Goal: Navigation & Orientation: Find specific page/section

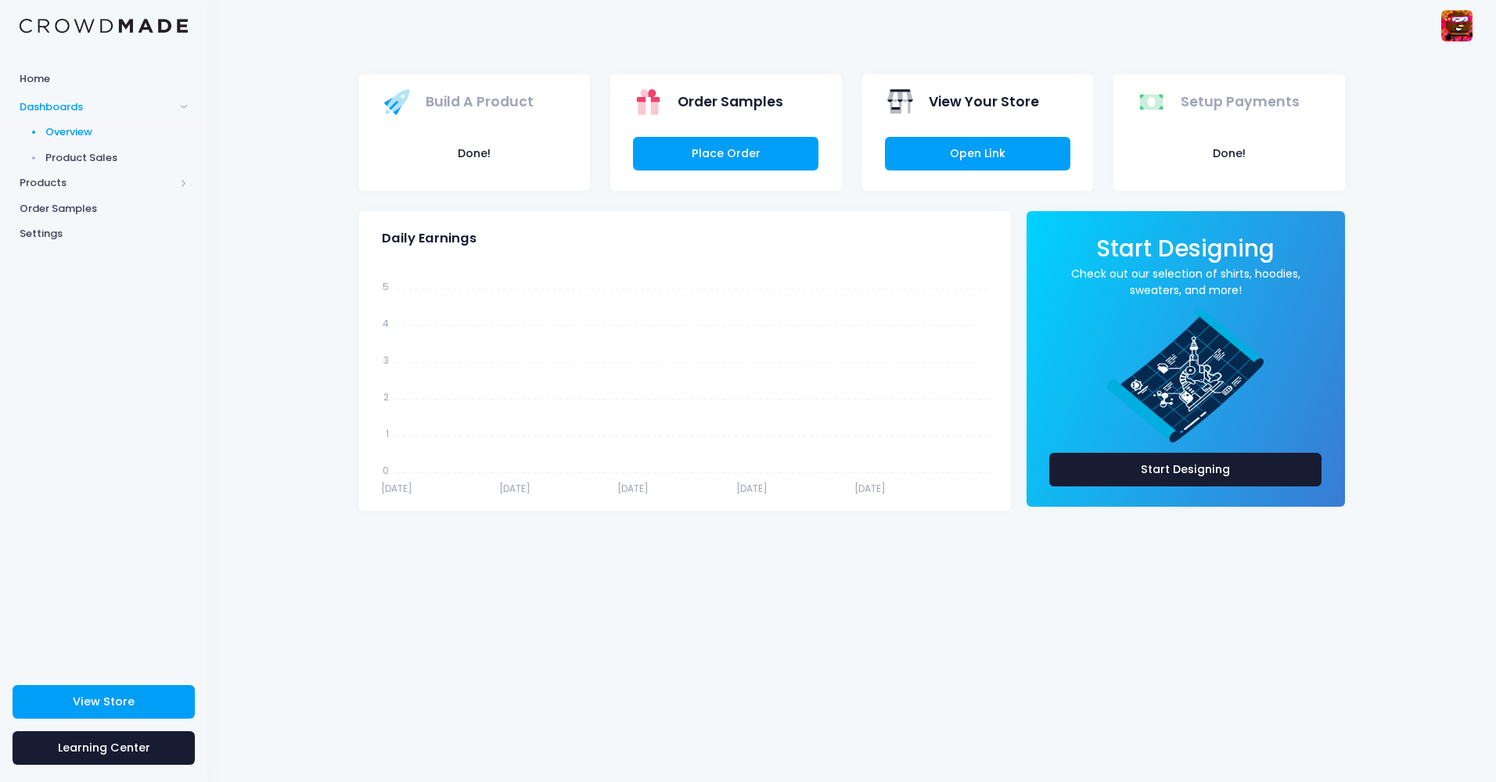
click at [81, 137] on span "Overview" at bounding box center [116, 132] width 143 height 16
click at [90, 156] on span "Product Sales" at bounding box center [116, 158] width 143 height 16
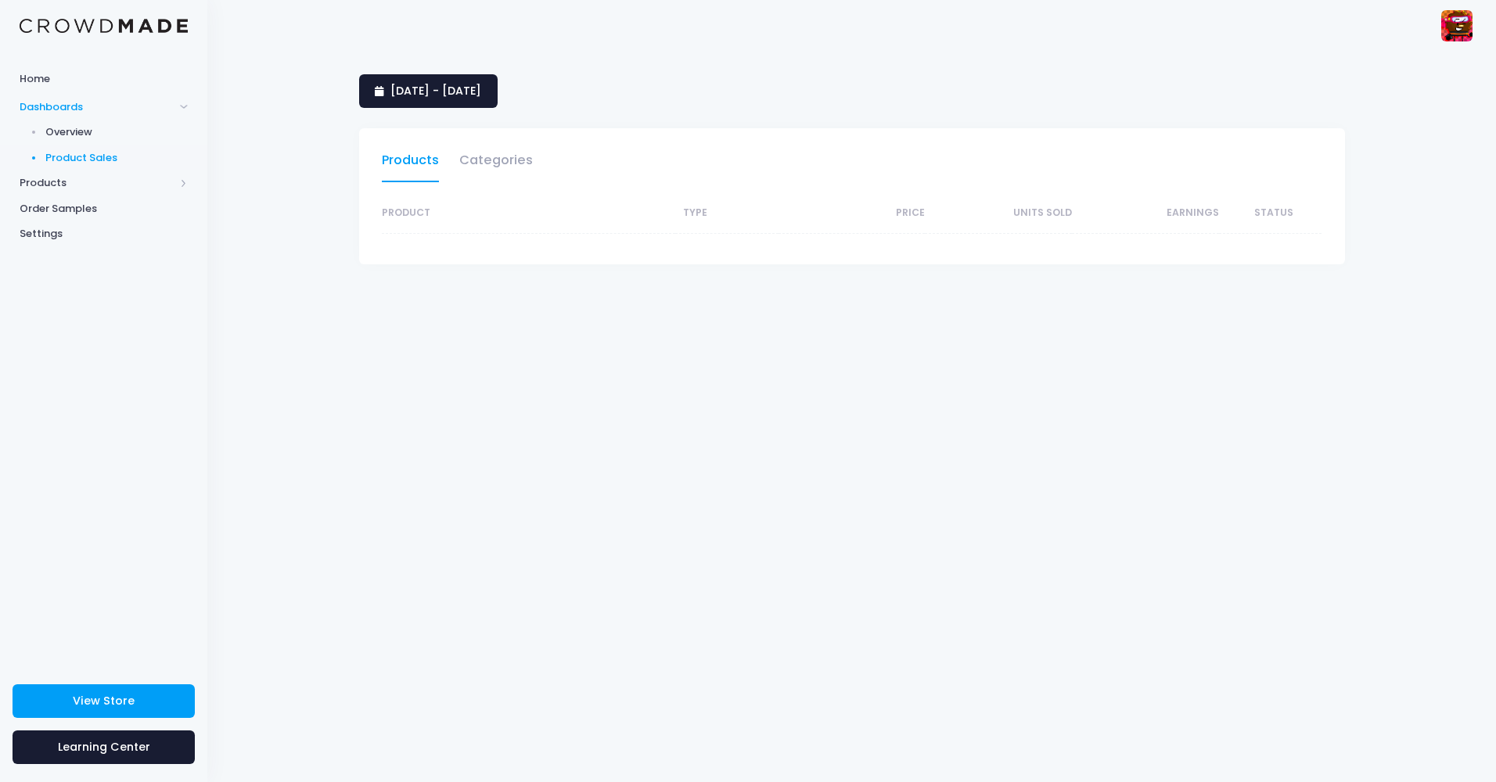
select select "25"
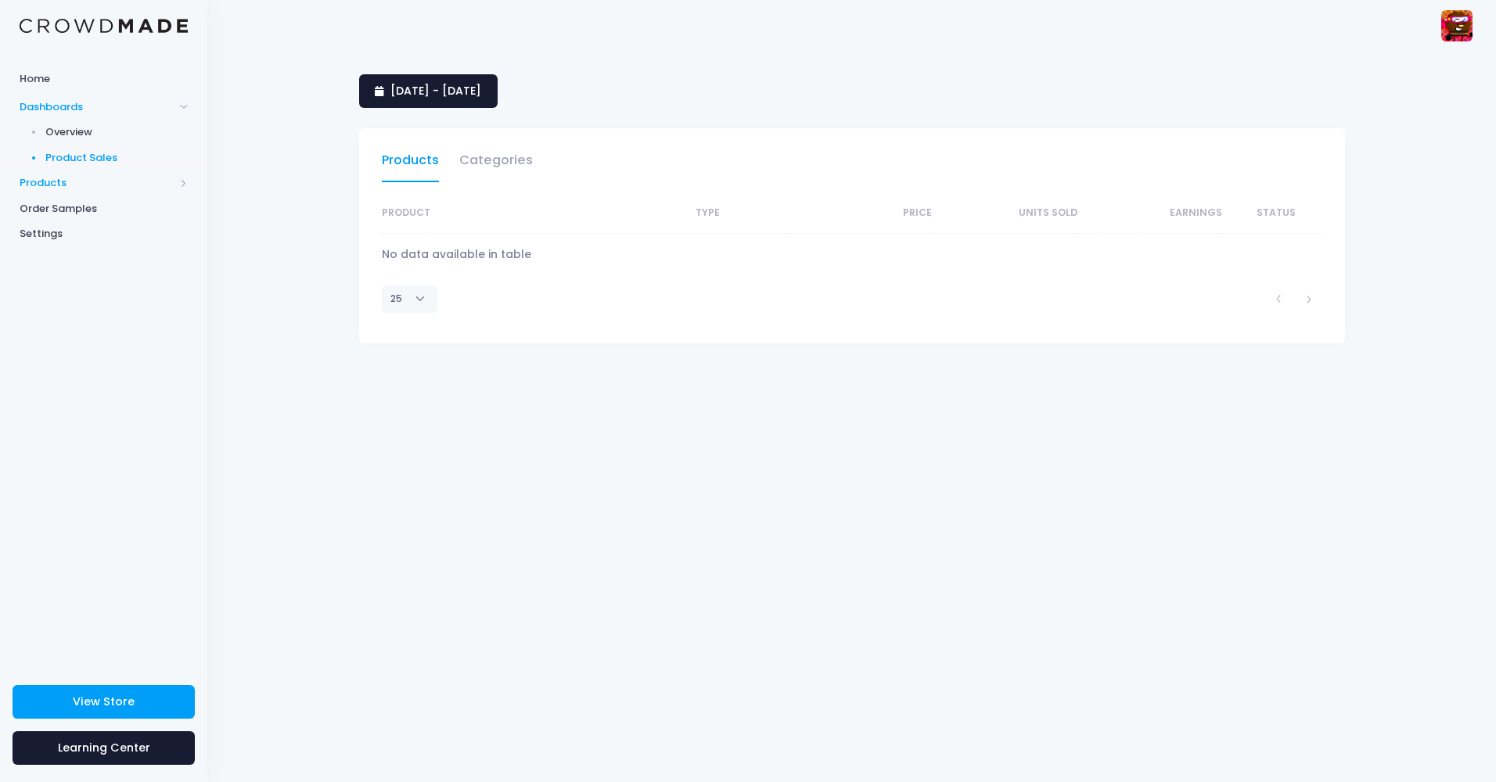
click at [93, 175] on span "Products" at bounding box center [97, 183] width 155 height 16
click at [74, 76] on span "Home" at bounding box center [104, 79] width 168 height 16
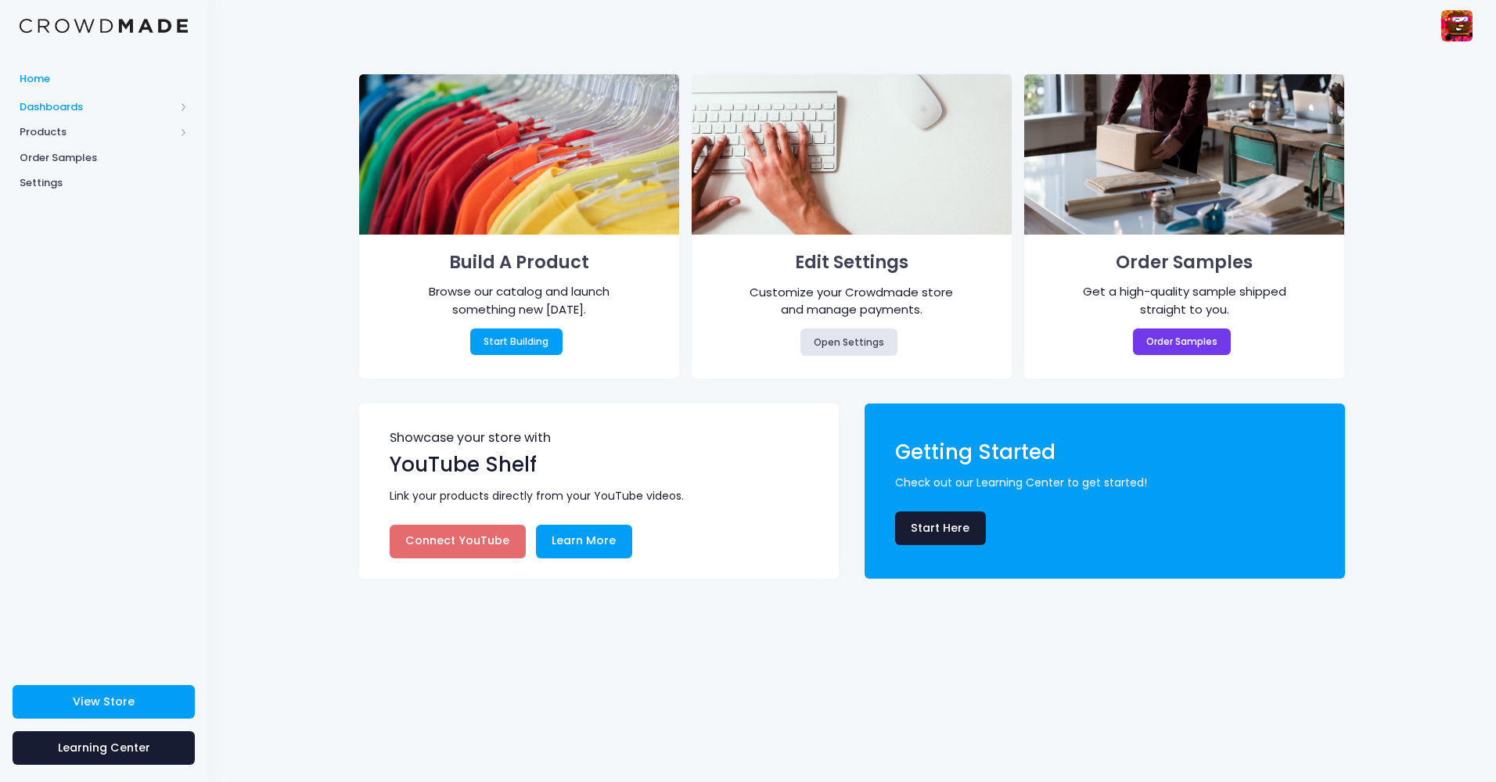
click at [81, 106] on span "Dashboards" at bounding box center [97, 107] width 155 height 16
click at [107, 134] on span "Overview" at bounding box center [116, 132] width 143 height 16
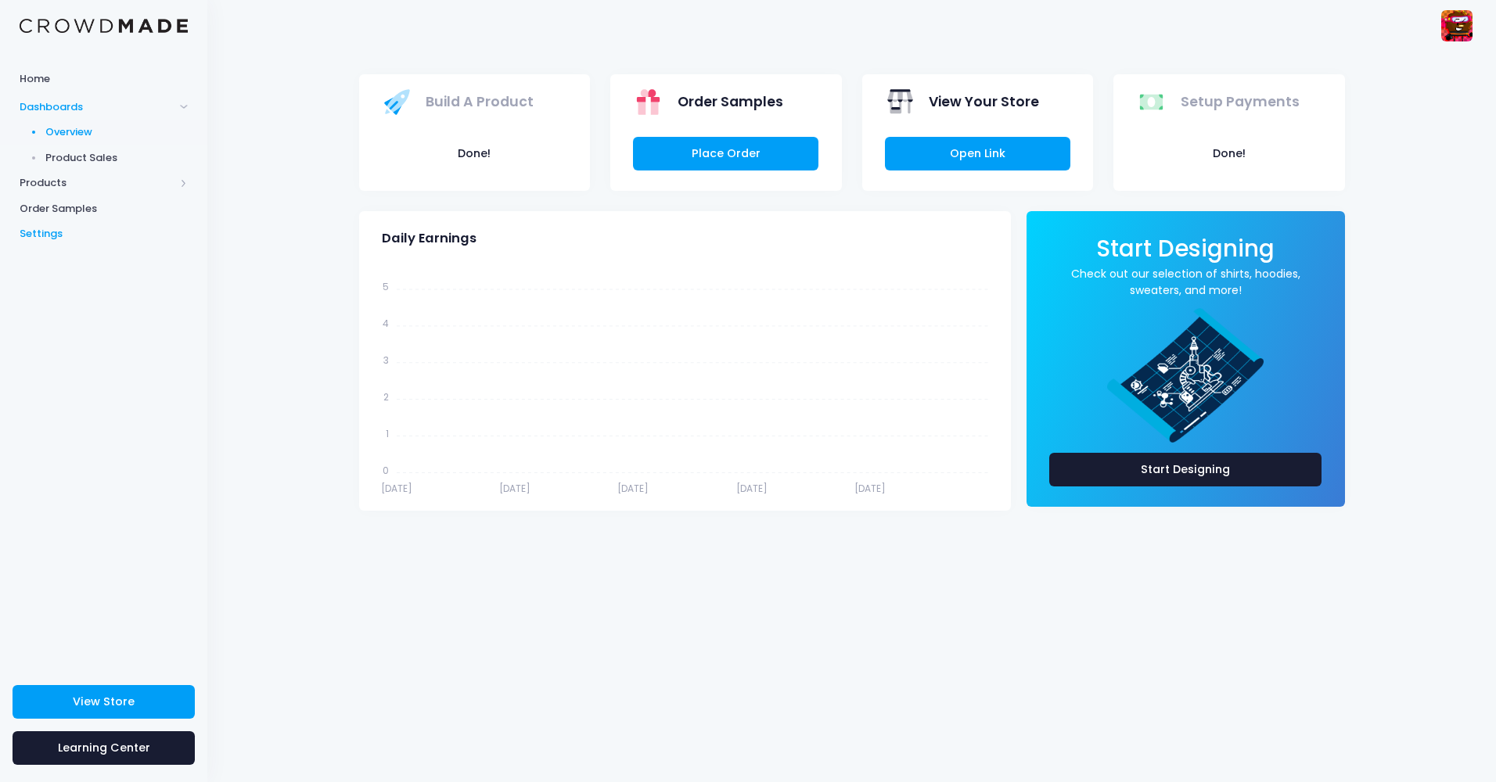
click at [107, 246] on link "Settings" at bounding box center [103, 234] width 207 height 26
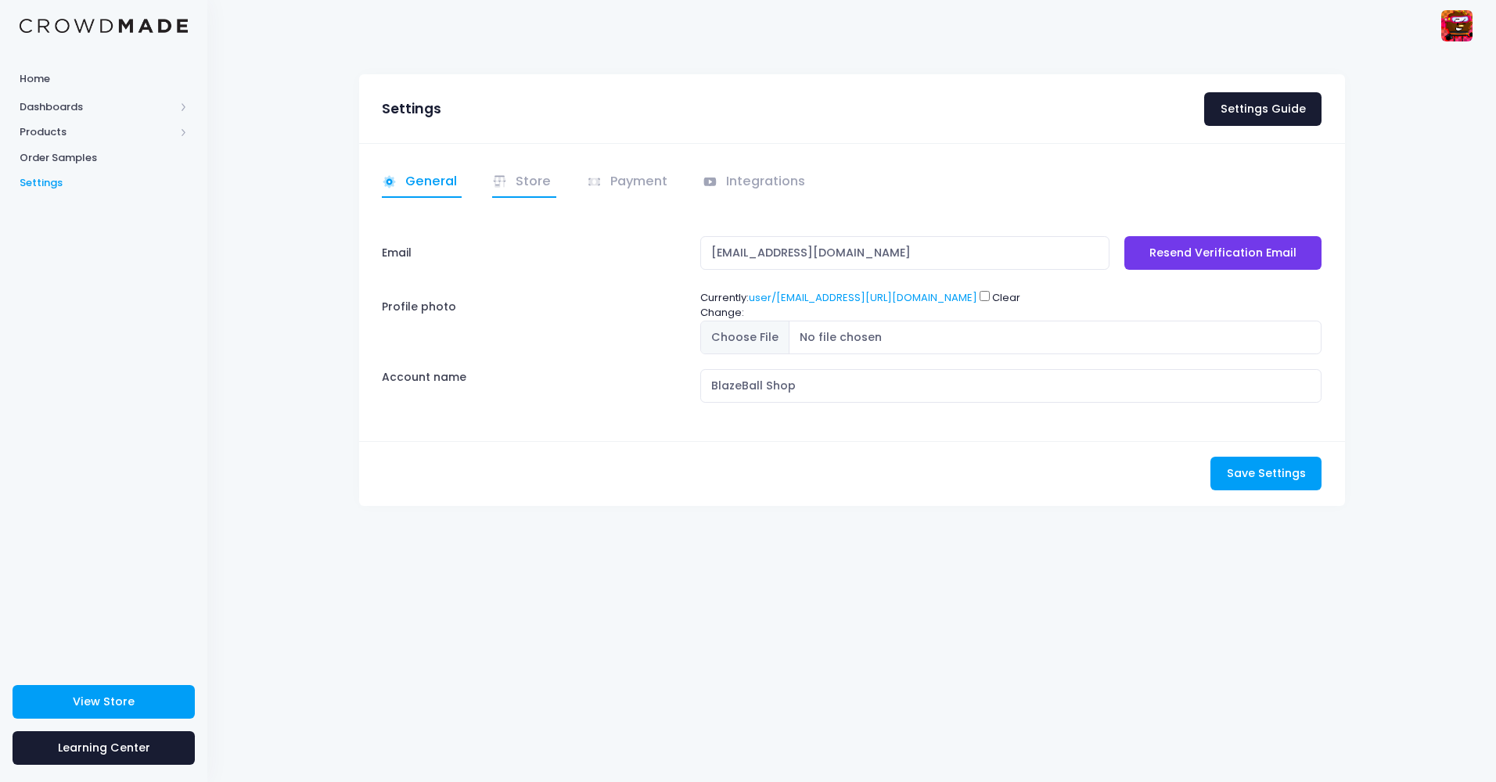
click at [506, 185] on icon at bounding box center [500, 182] width 16 height 16
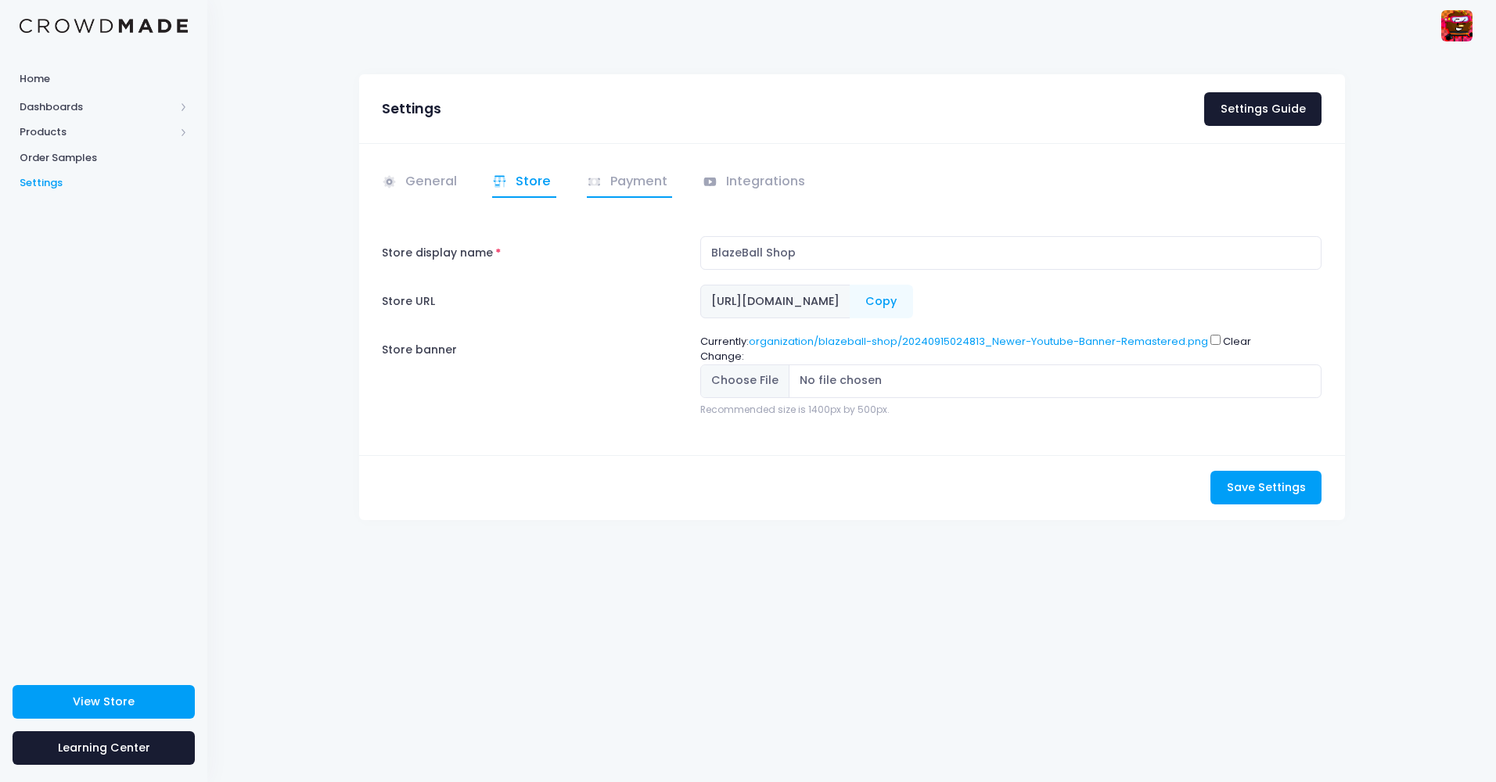
click at [602, 187] on link "Payment" at bounding box center [630, 182] width 86 height 31
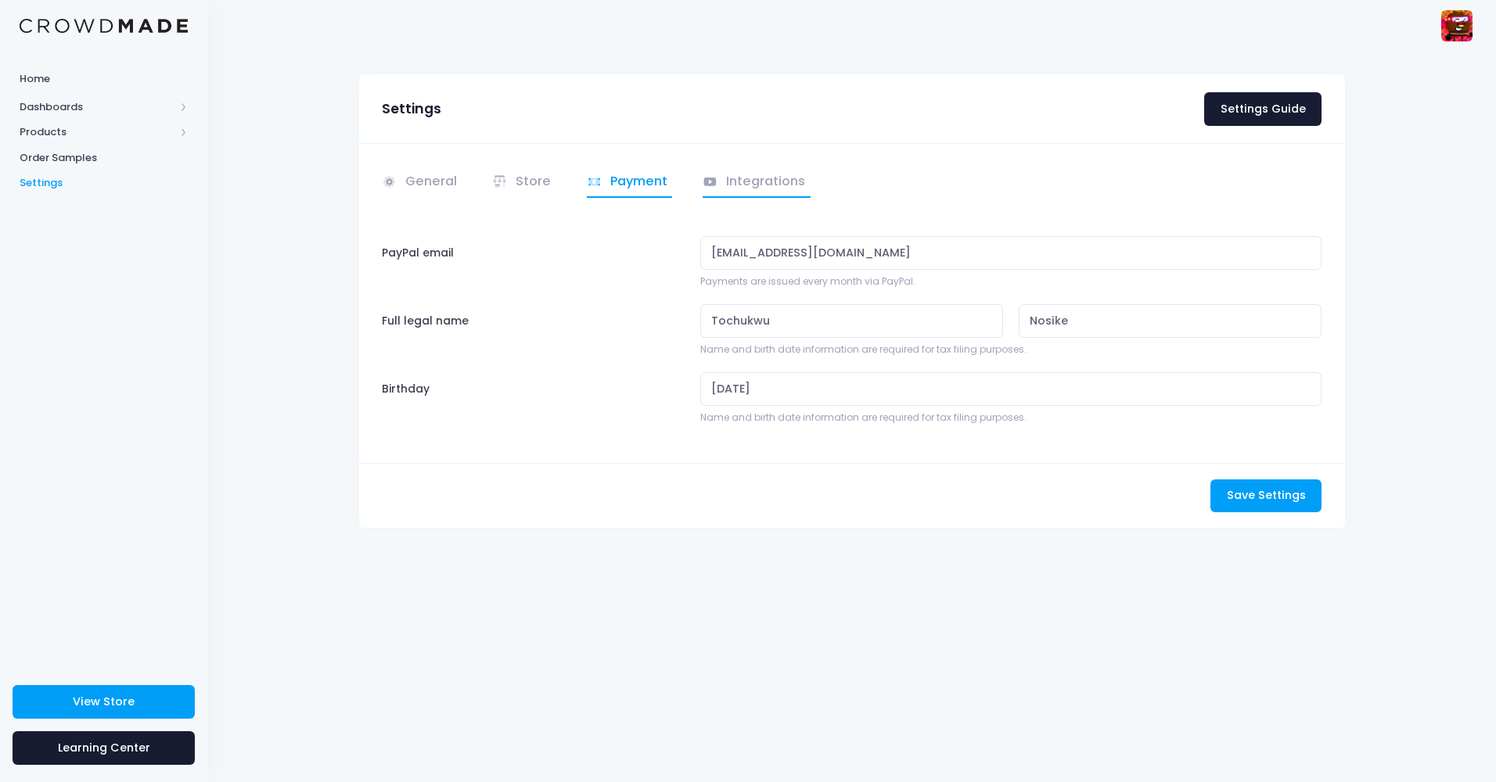
click at [793, 176] on link "Integrations" at bounding box center [757, 182] width 108 height 31
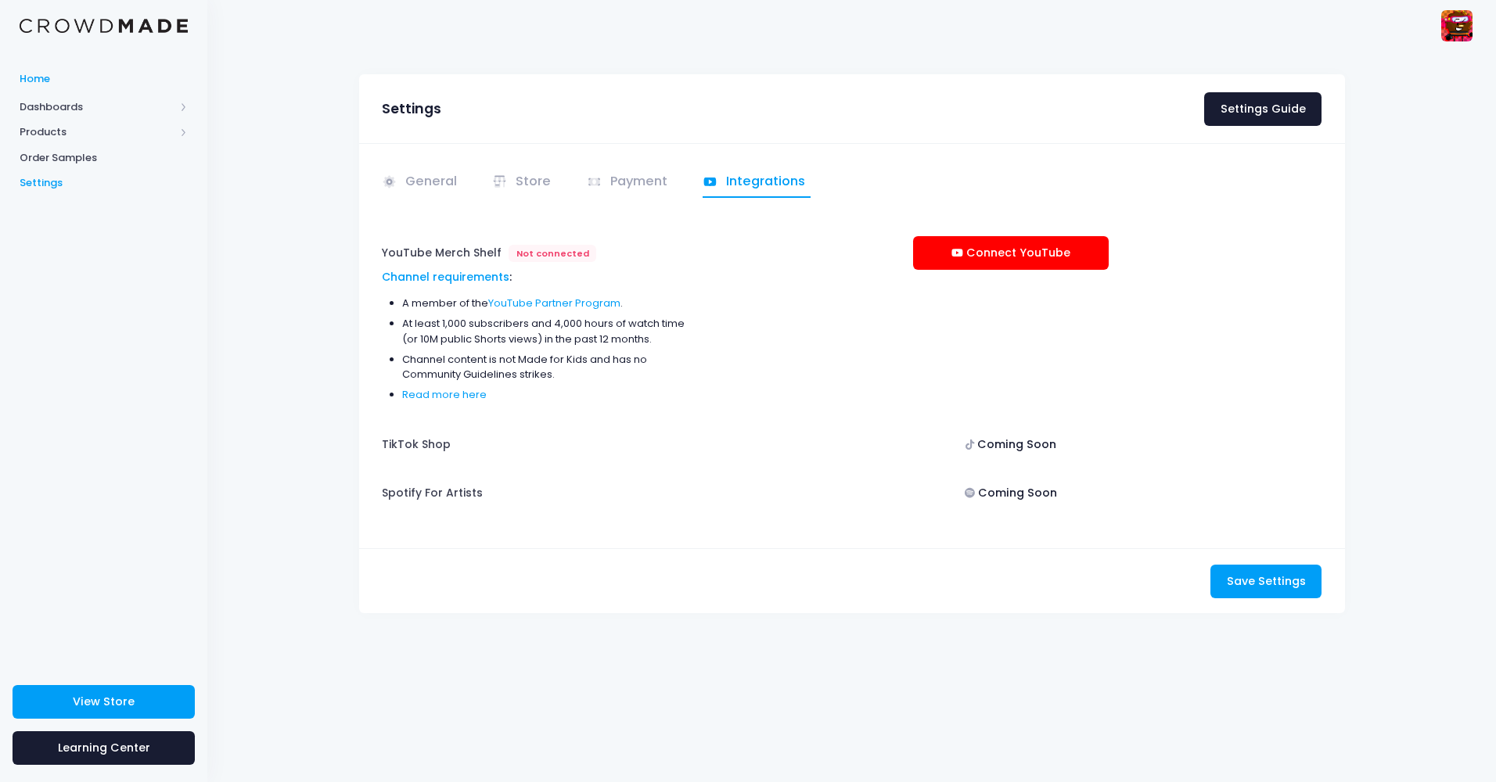
click at [107, 77] on span "Home" at bounding box center [104, 79] width 168 height 16
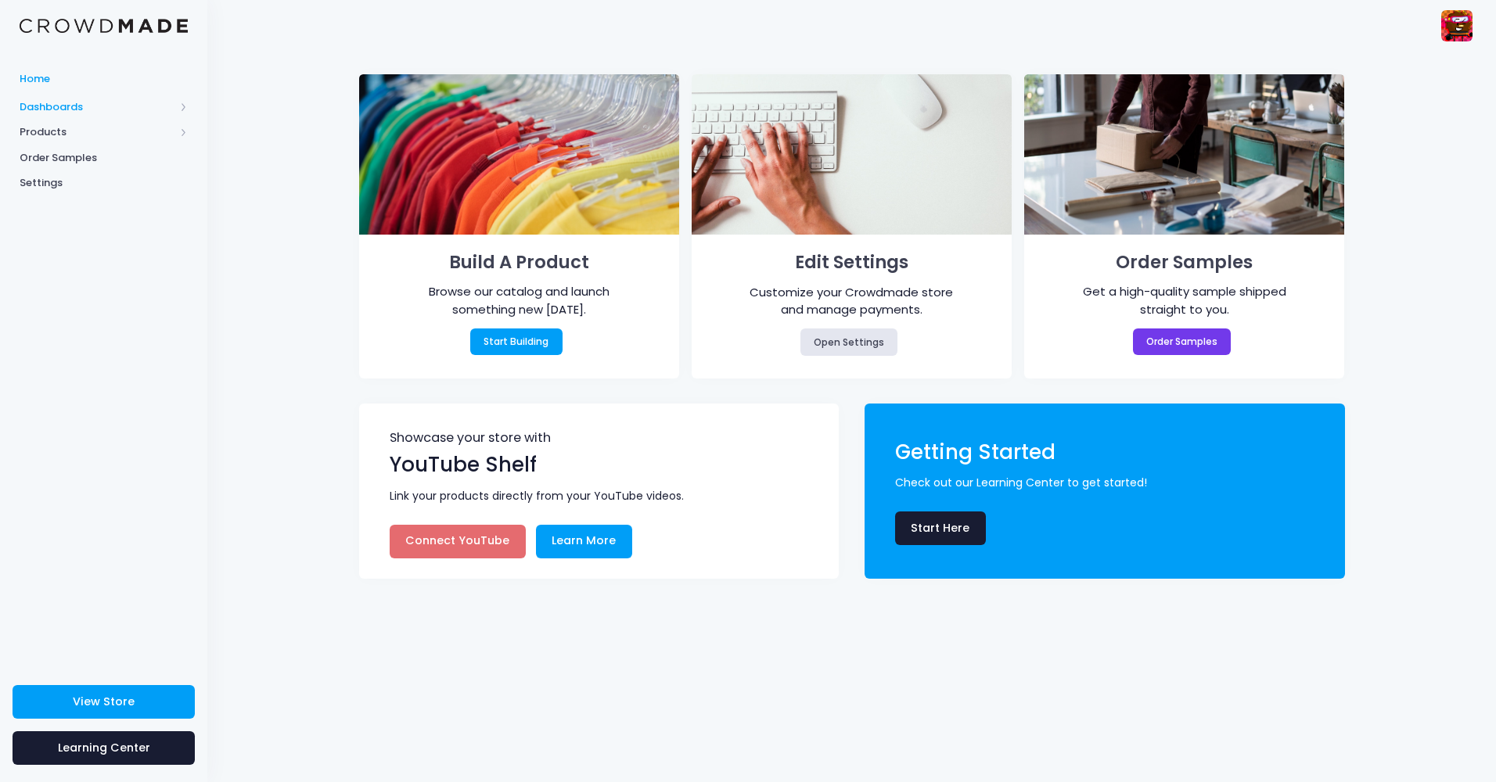
click at [112, 94] on span "Dashboards" at bounding box center [103, 107] width 207 height 26
click at [107, 135] on span "Overview" at bounding box center [116, 132] width 143 height 16
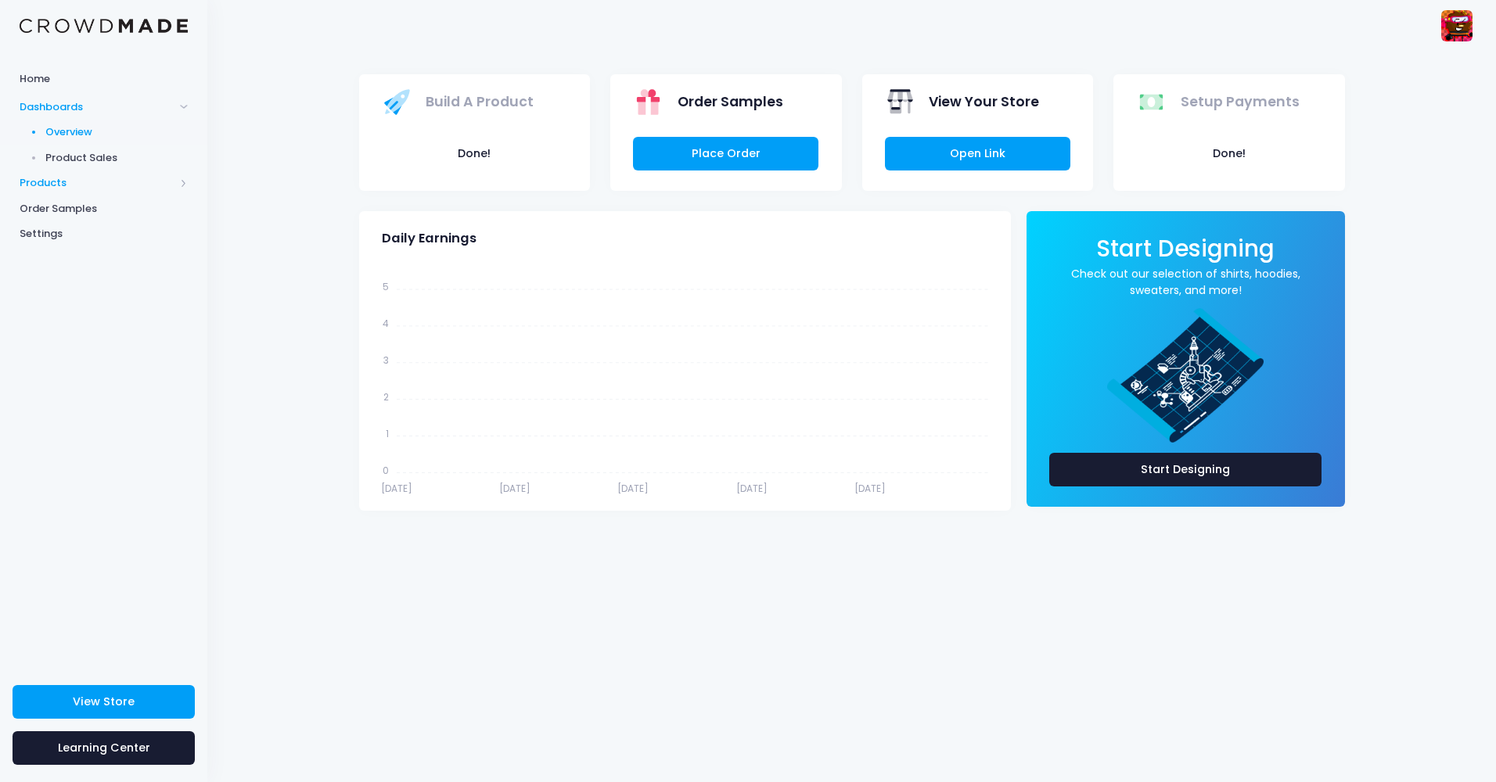
click at [105, 181] on span "Products" at bounding box center [97, 183] width 155 height 16
click at [103, 159] on span "Product Builder" at bounding box center [116, 158] width 143 height 16
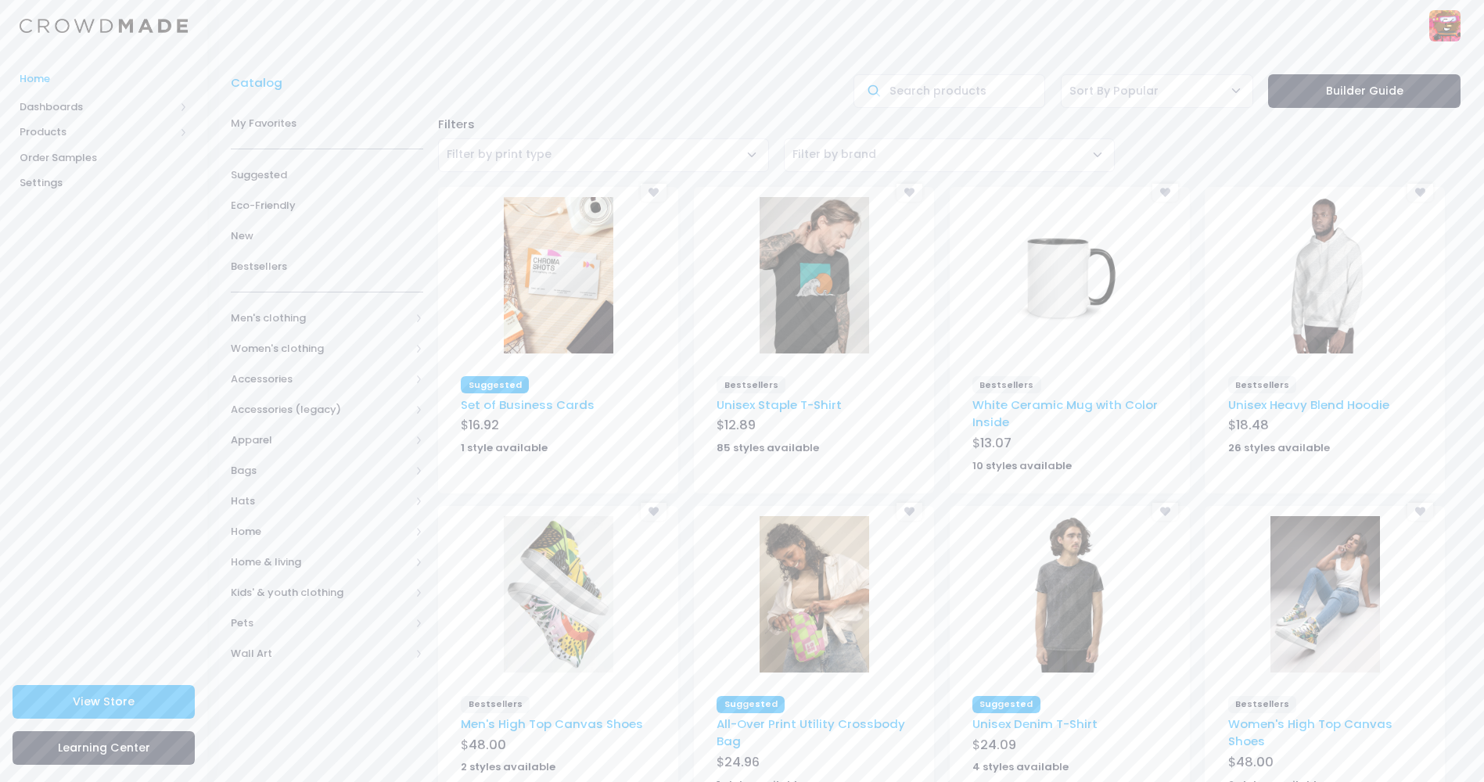
click at [171, 85] on span "Home" at bounding box center [104, 79] width 168 height 16
